Goal: Check status: Check status

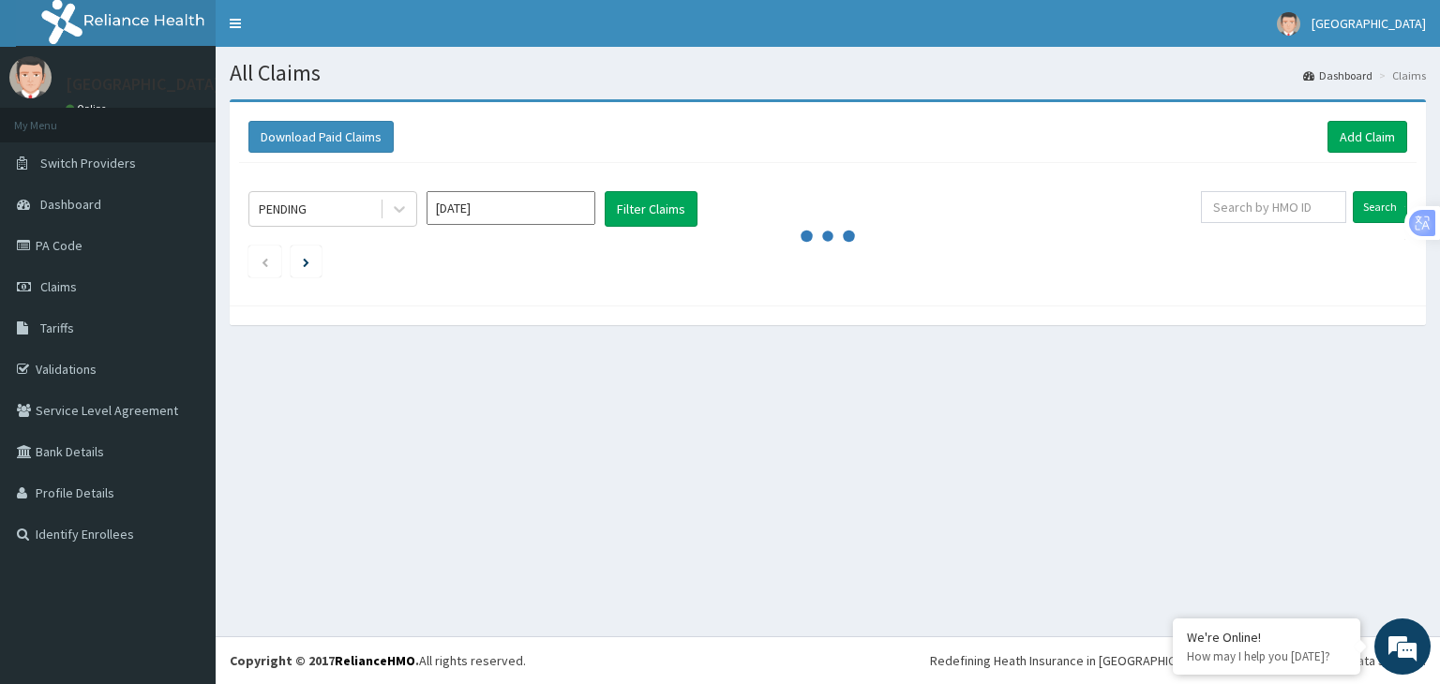
click at [465, 370] on div "All Claims Dashboard Claims Download Paid Claims Add Claim × Note you can only …" at bounding box center [828, 342] width 1224 height 590
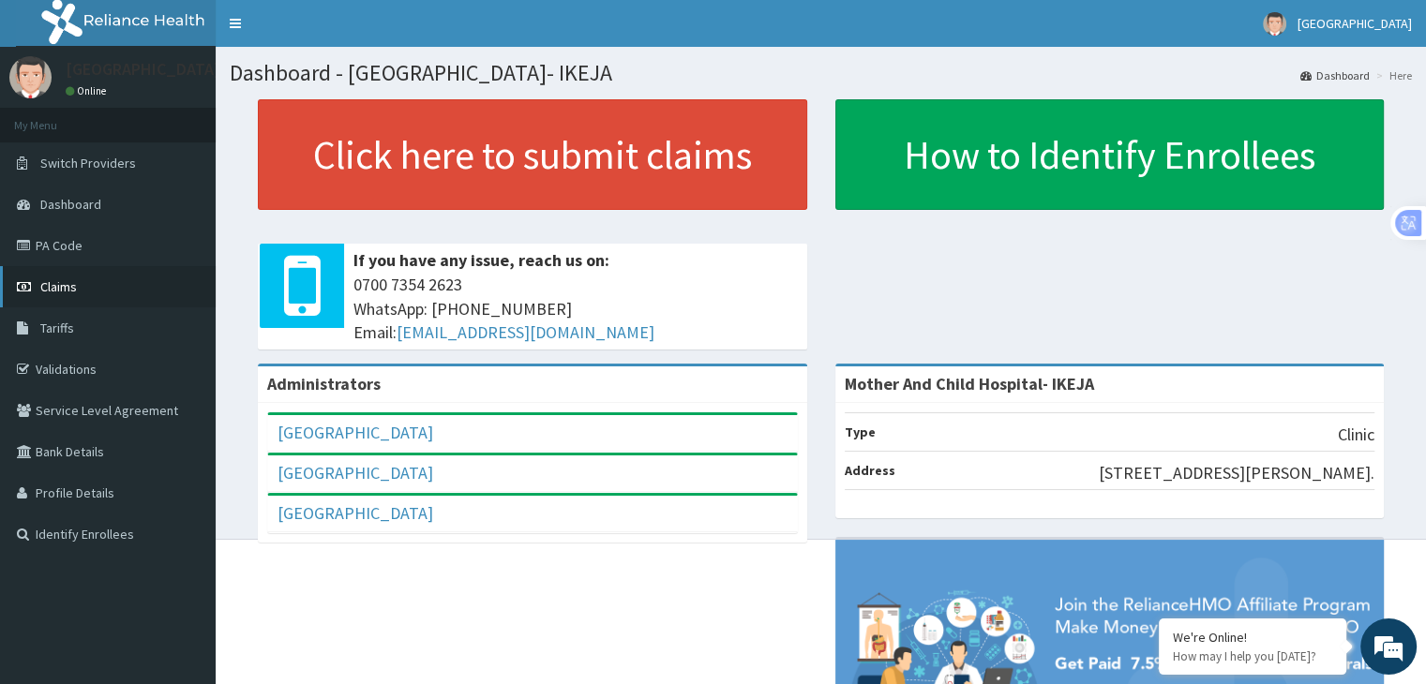
click at [71, 280] on span "Claims" at bounding box center [58, 286] width 37 height 17
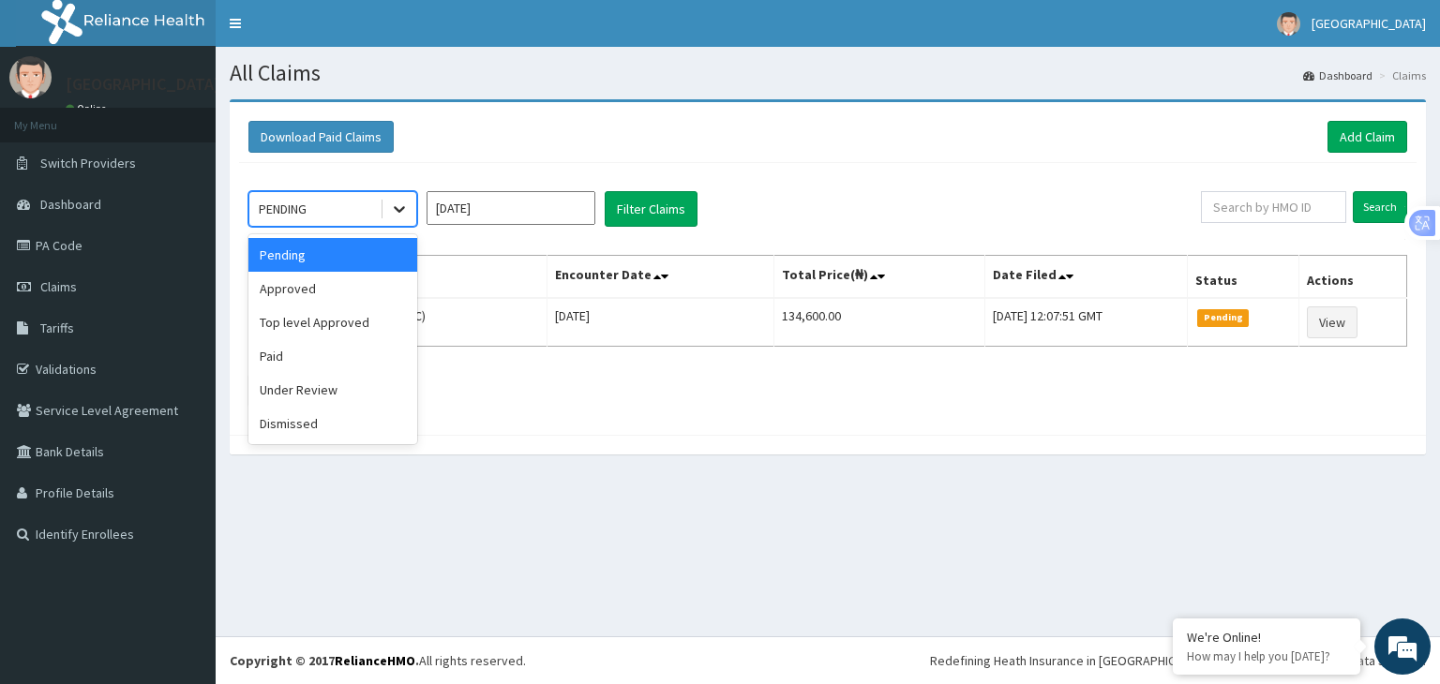
click at [394, 210] on icon at bounding box center [399, 209] width 19 height 19
click at [311, 335] on div "Top level Approved" at bounding box center [332, 323] width 169 height 34
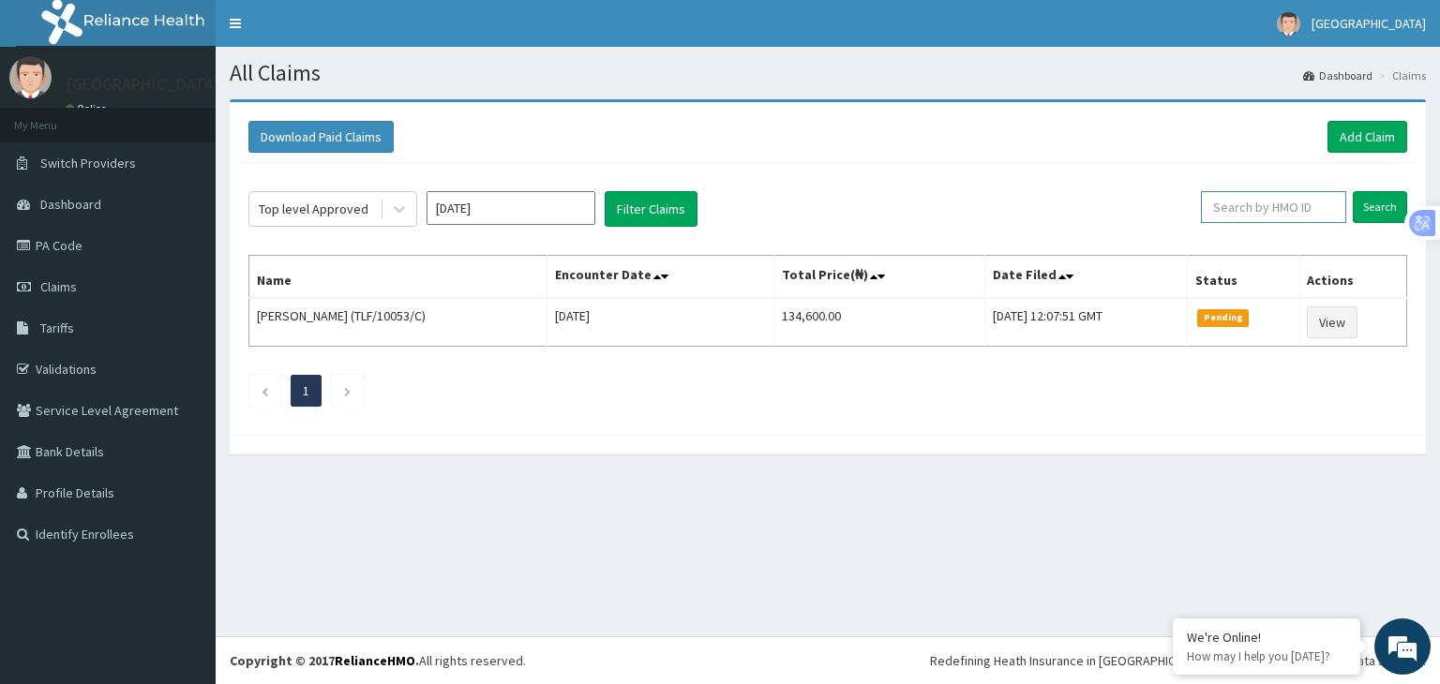
click at [1239, 202] on input "text" at bounding box center [1273, 207] width 145 height 32
type input "HTL/10288/A"
click at [1382, 205] on input "Search" at bounding box center [1380, 207] width 54 height 32
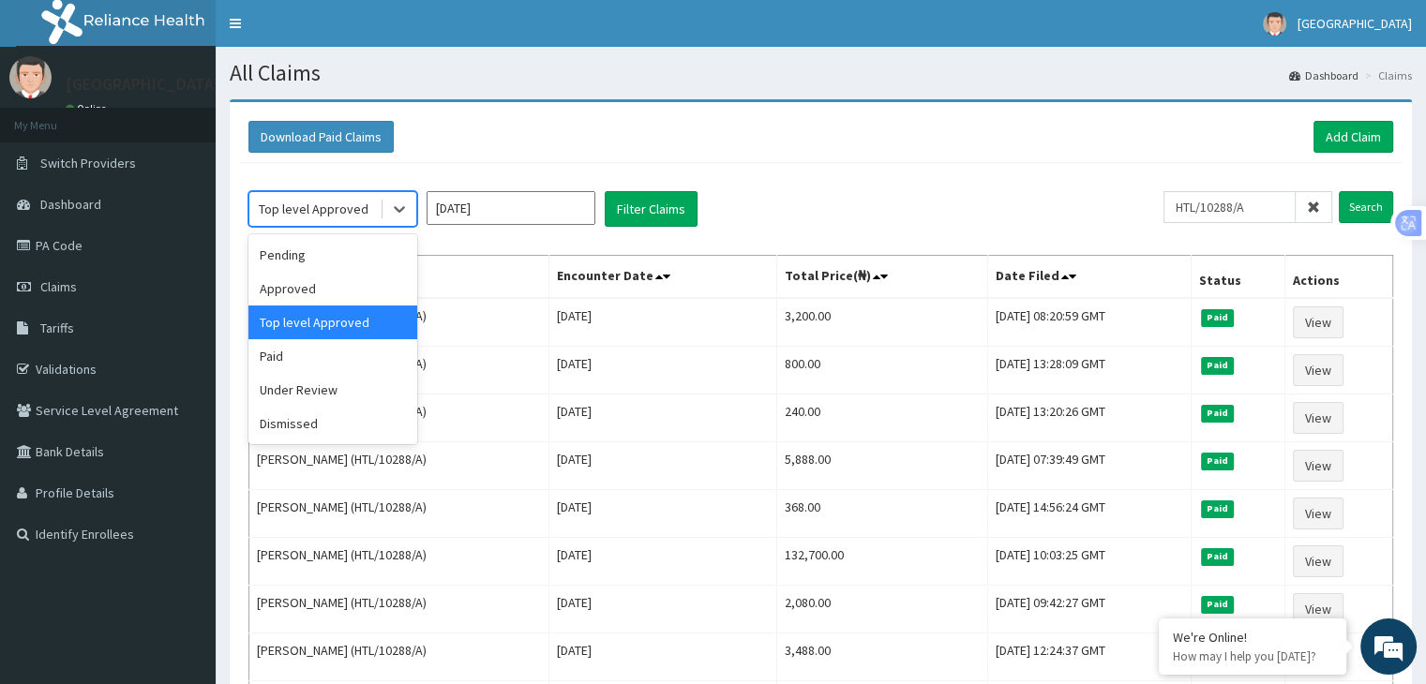
click at [268, 352] on div "Paid" at bounding box center [332, 356] width 169 height 34
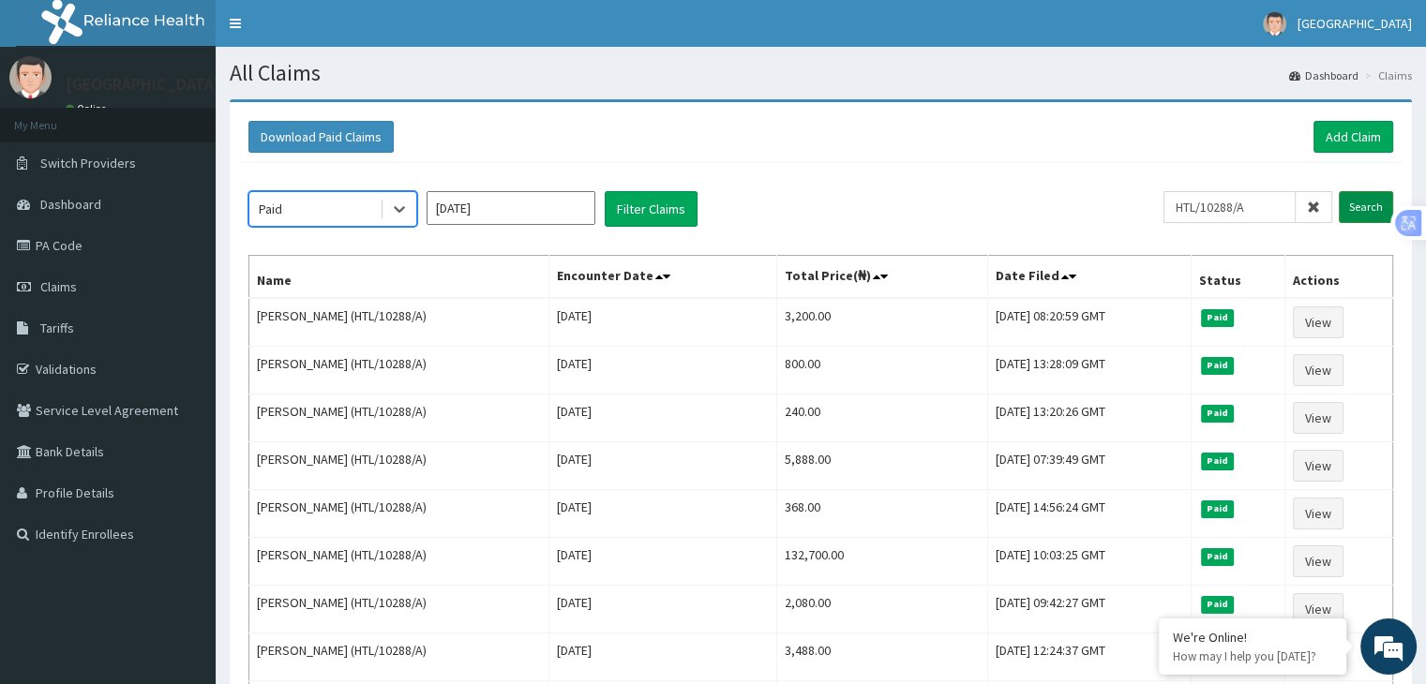
click at [1361, 207] on input "Search" at bounding box center [1366, 207] width 54 height 32
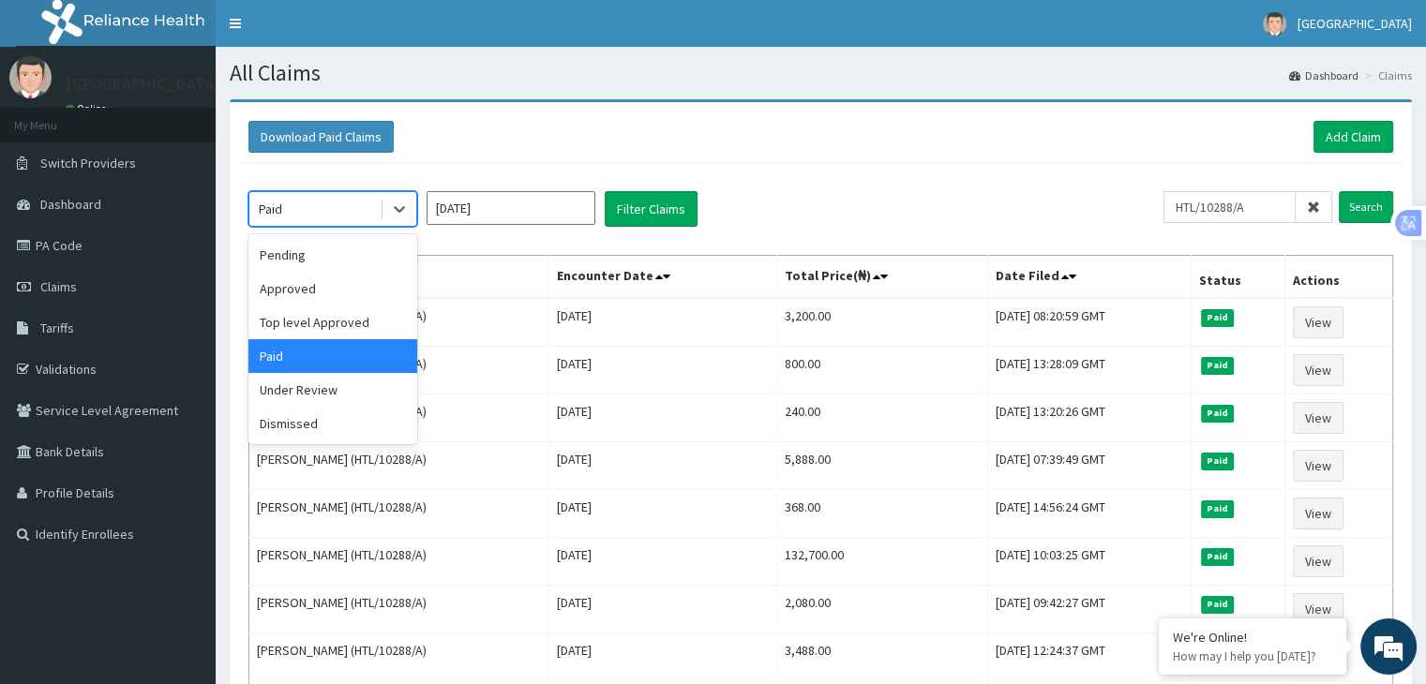
click at [323, 389] on div "Under Review" at bounding box center [332, 390] width 169 height 34
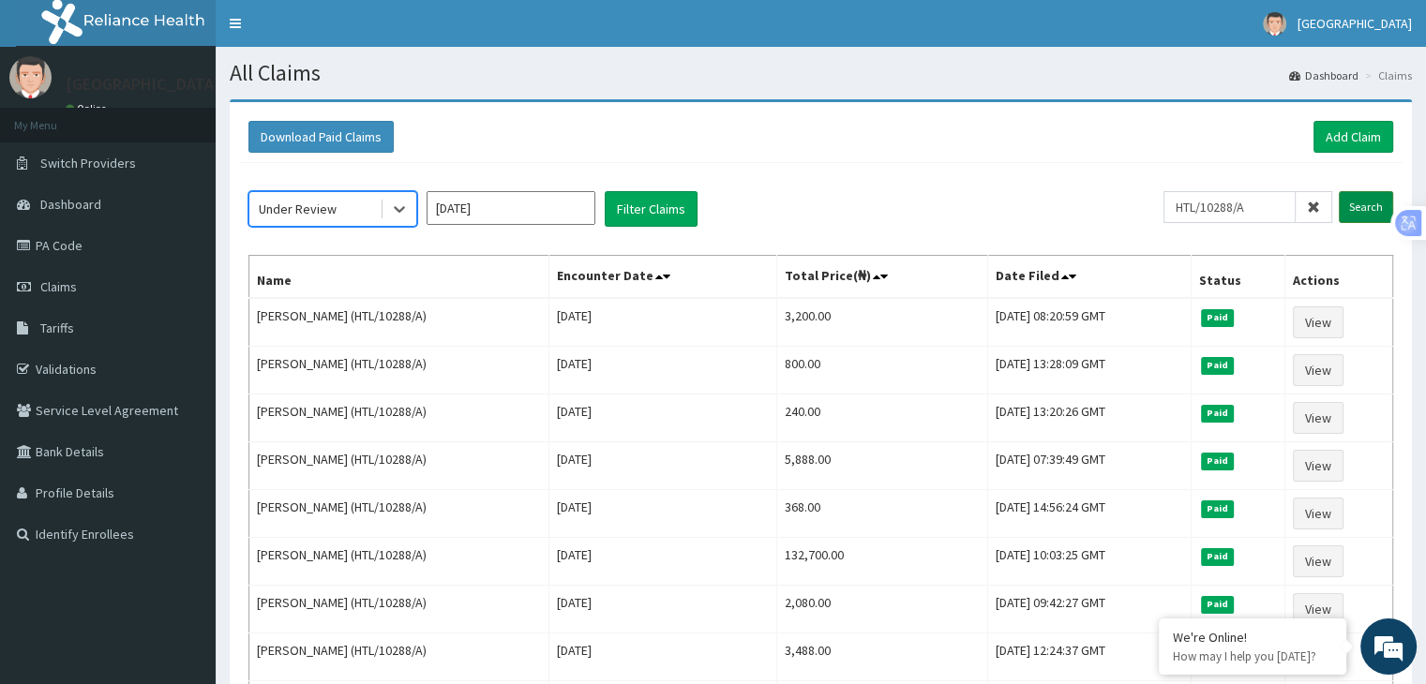
click at [1363, 207] on input "Search" at bounding box center [1366, 207] width 54 height 32
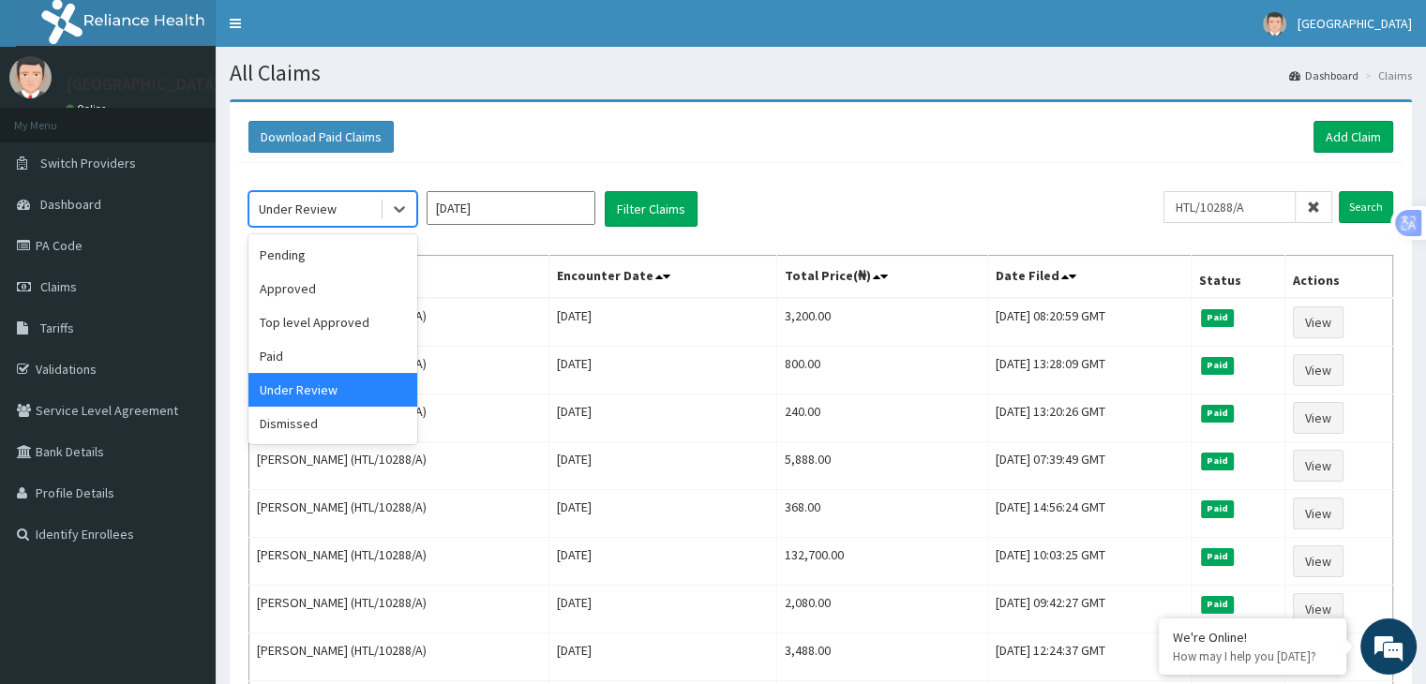
click at [311, 254] on div "Pending" at bounding box center [332, 255] width 169 height 34
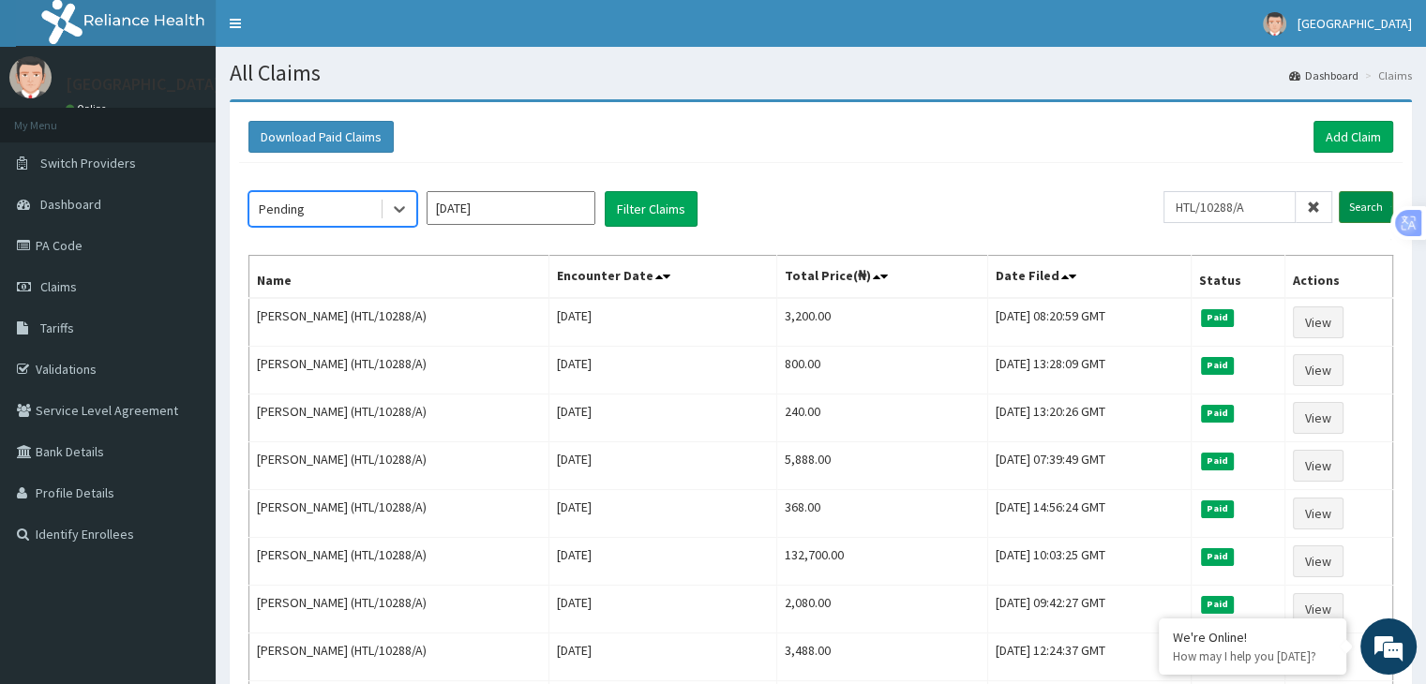
click at [1376, 209] on input "Search" at bounding box center [1366, 207] width 54 height 32
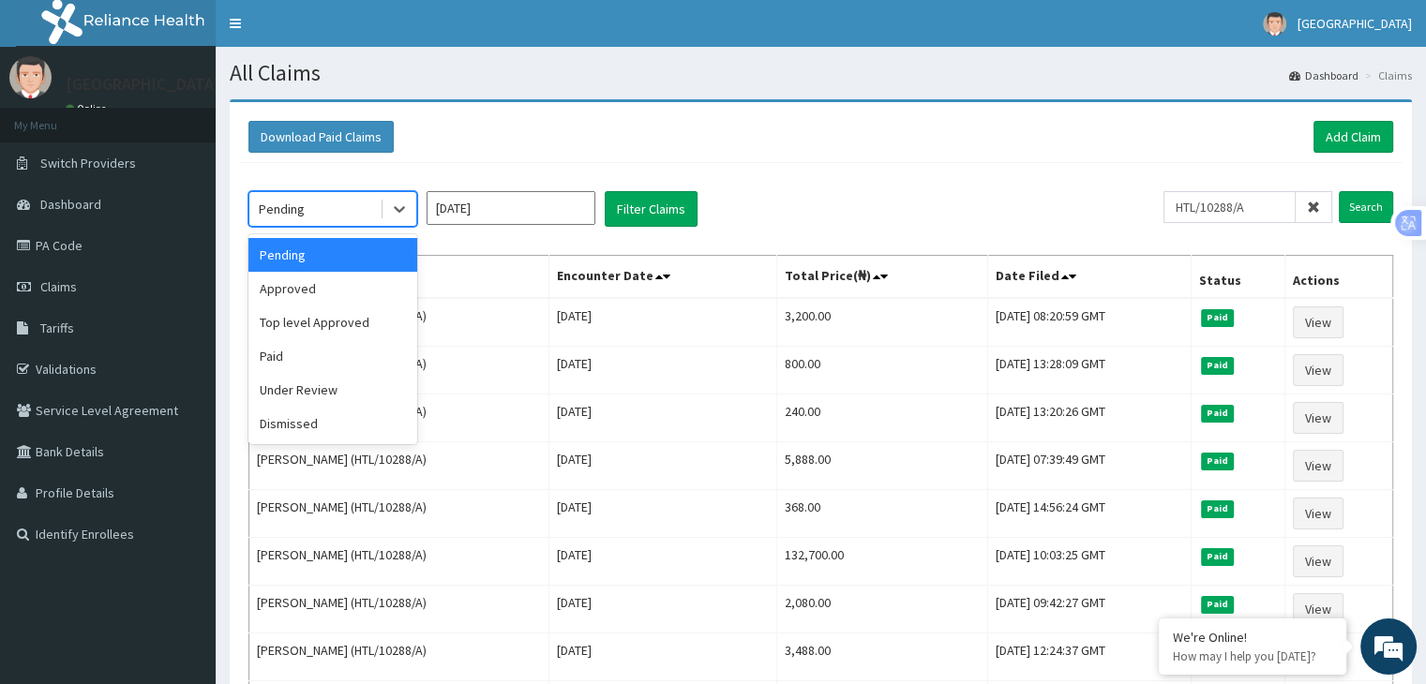
click at [308, 285] on div "Approved" at bounding box center [332, 289] width 169 height 34
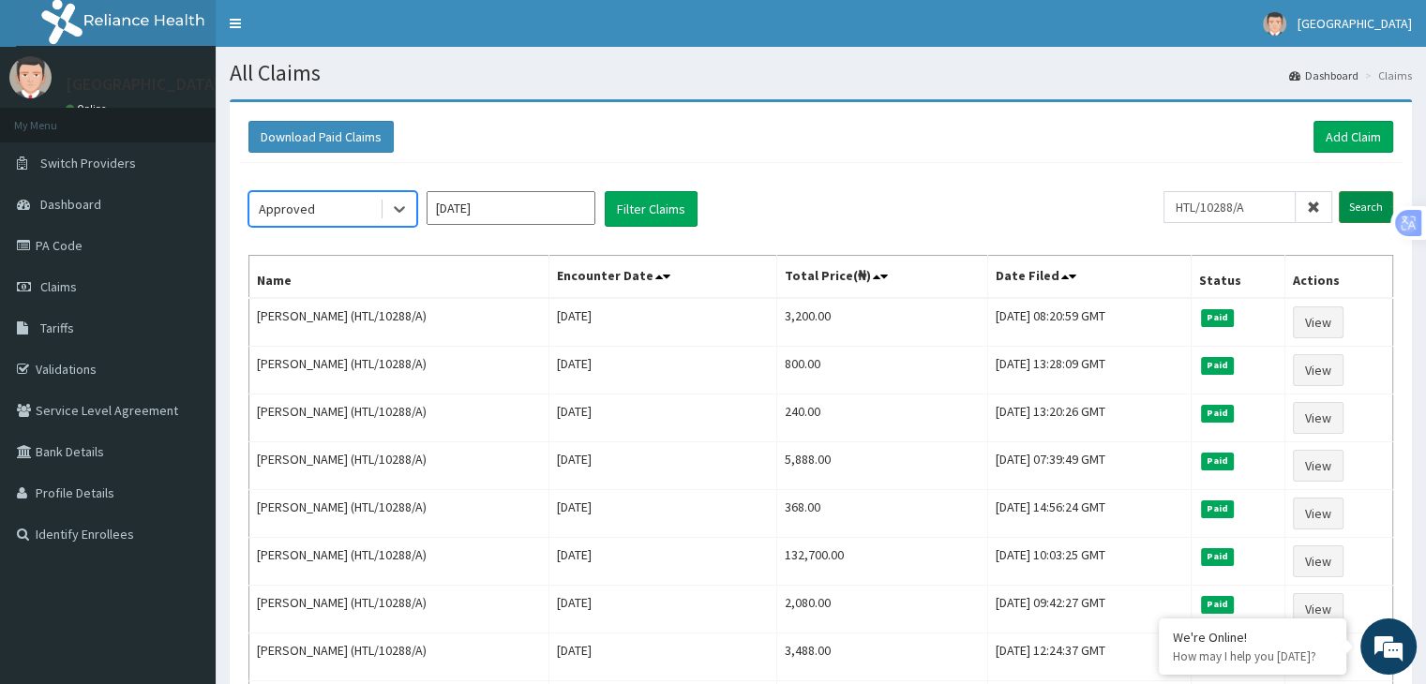
click at [1363, 208] on input "Search" at bounding box center [1366, 207] width 54 height 32
